Goal: Task Accomplishment & Management: Manage account settings

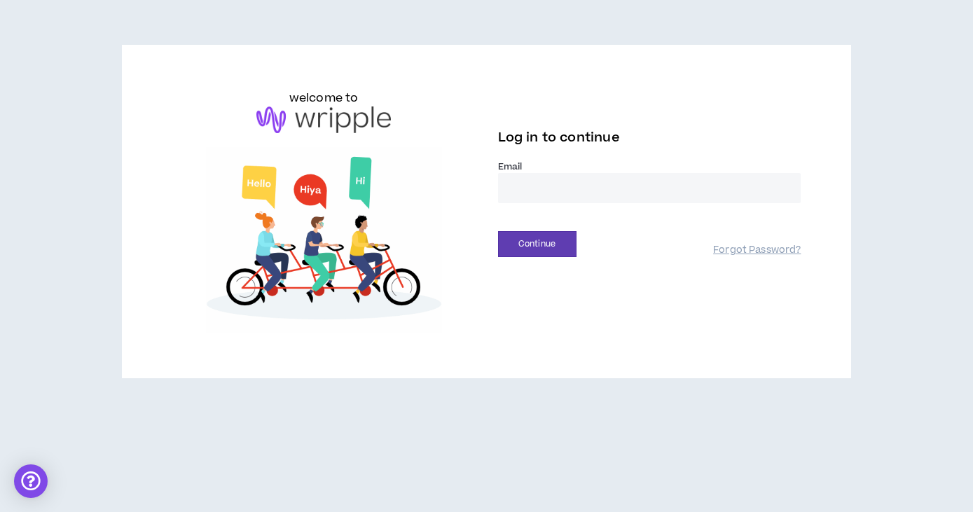
click at [586, 184] on input "email" at bounding box center [649, 188] width 303 height 30
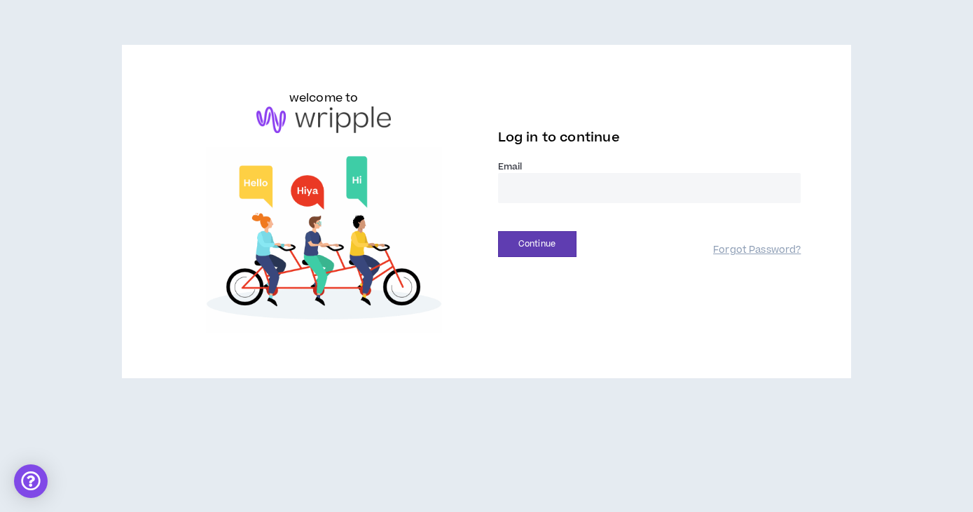
type input "**********"
click at [528, 256] on button "Continue" at bounding box center [537, 244] width 78 height 26
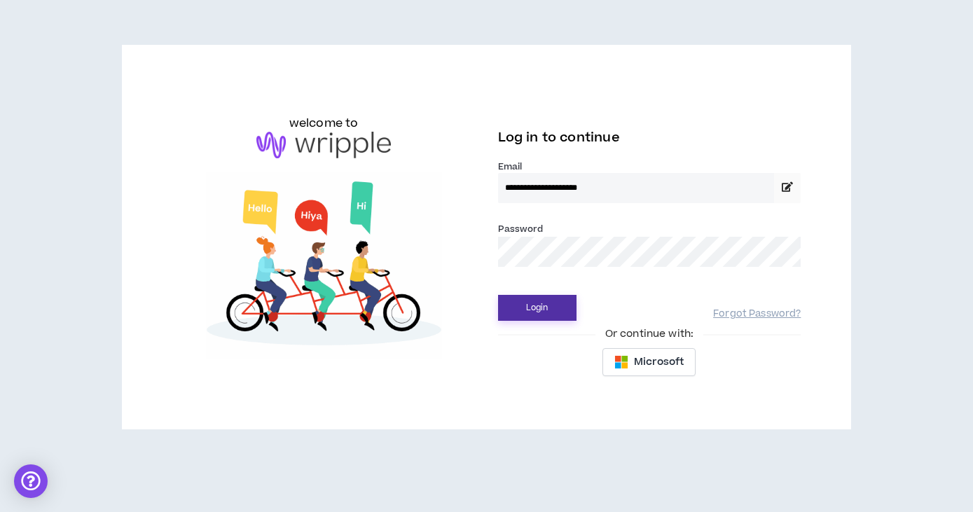
click at [525, 315] on button "Login" at bounding box center [537, 308] width 78 height 26
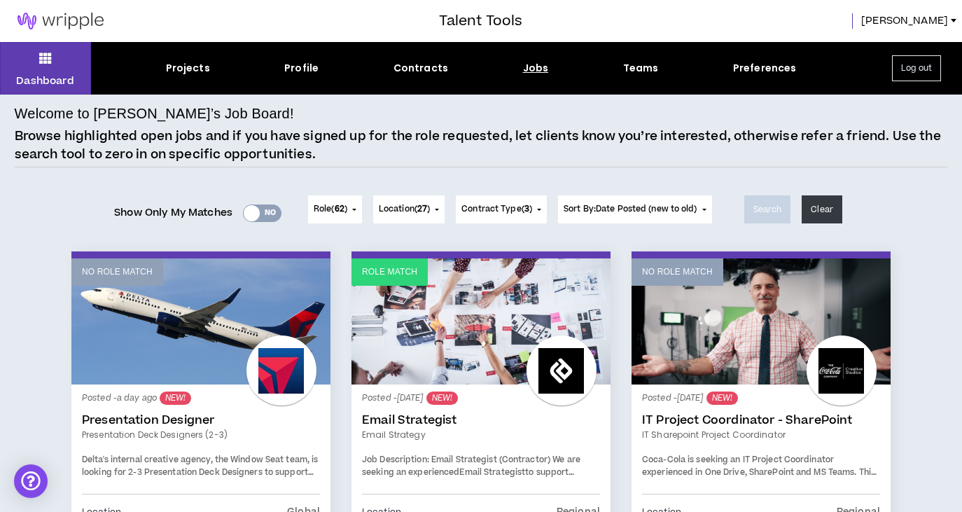
click at [256, 214] on div "Yes No" at bounding box center [262, 214] width 39 height 18
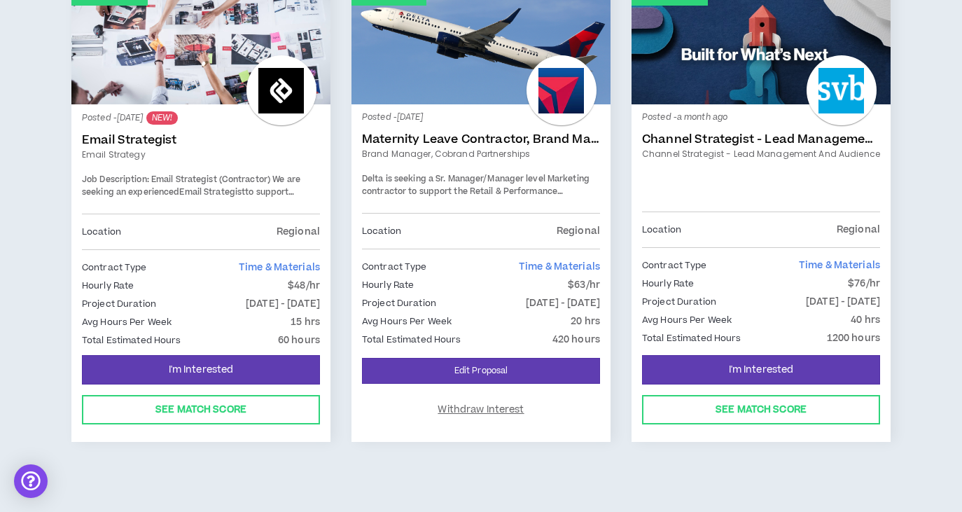
scroll to position [283, 0]
